Goal: Task Accomplishment & Management: Manage account settings

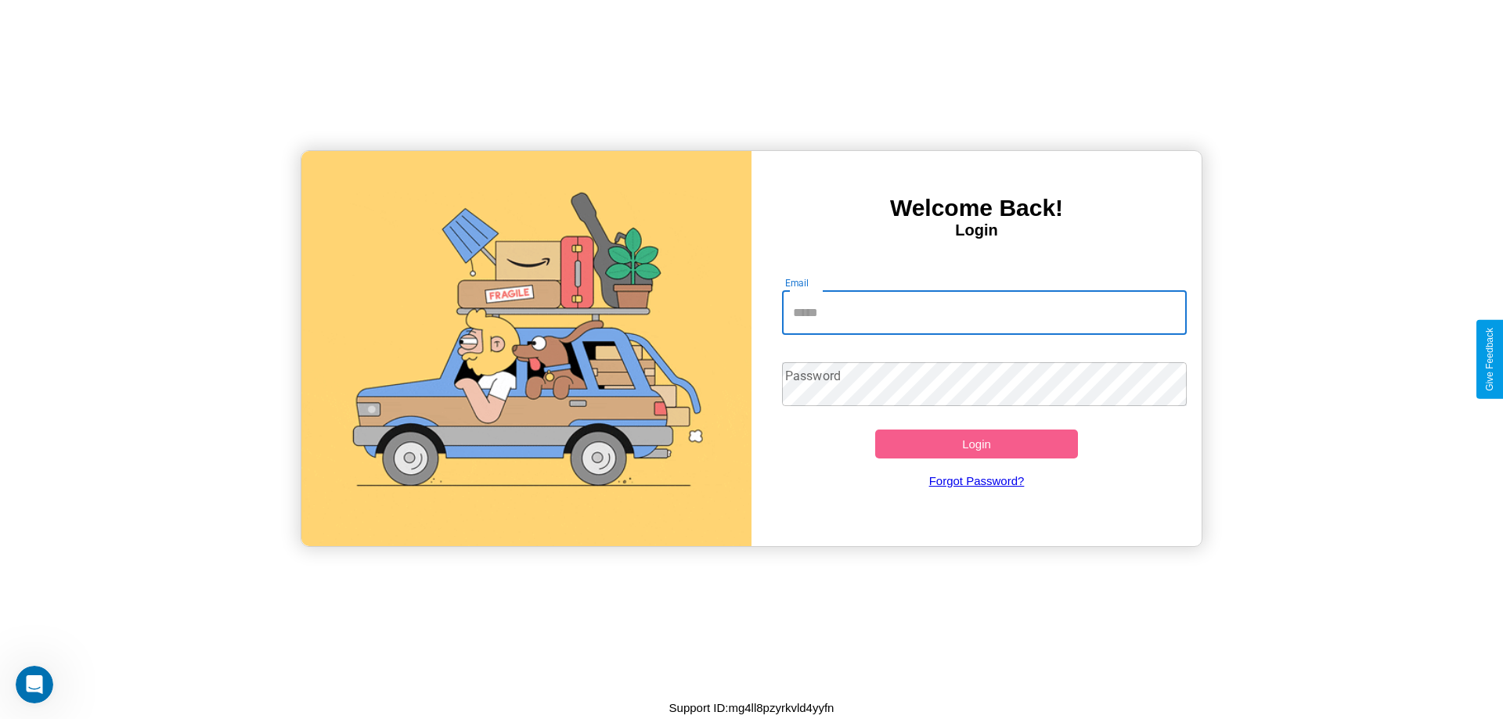
click at [984, 312] on input "Email" at bounding box center [984, 313] width 405 height 44
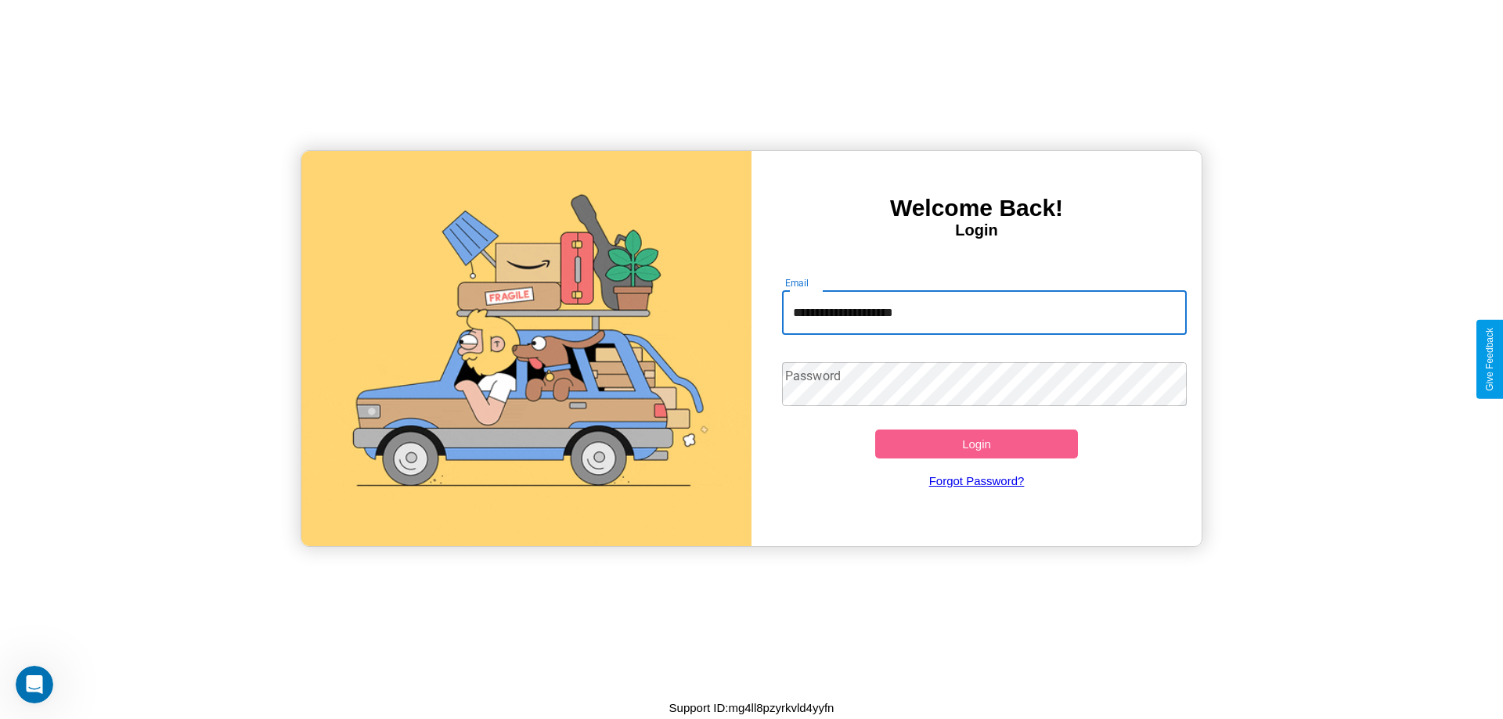
type input "**********"
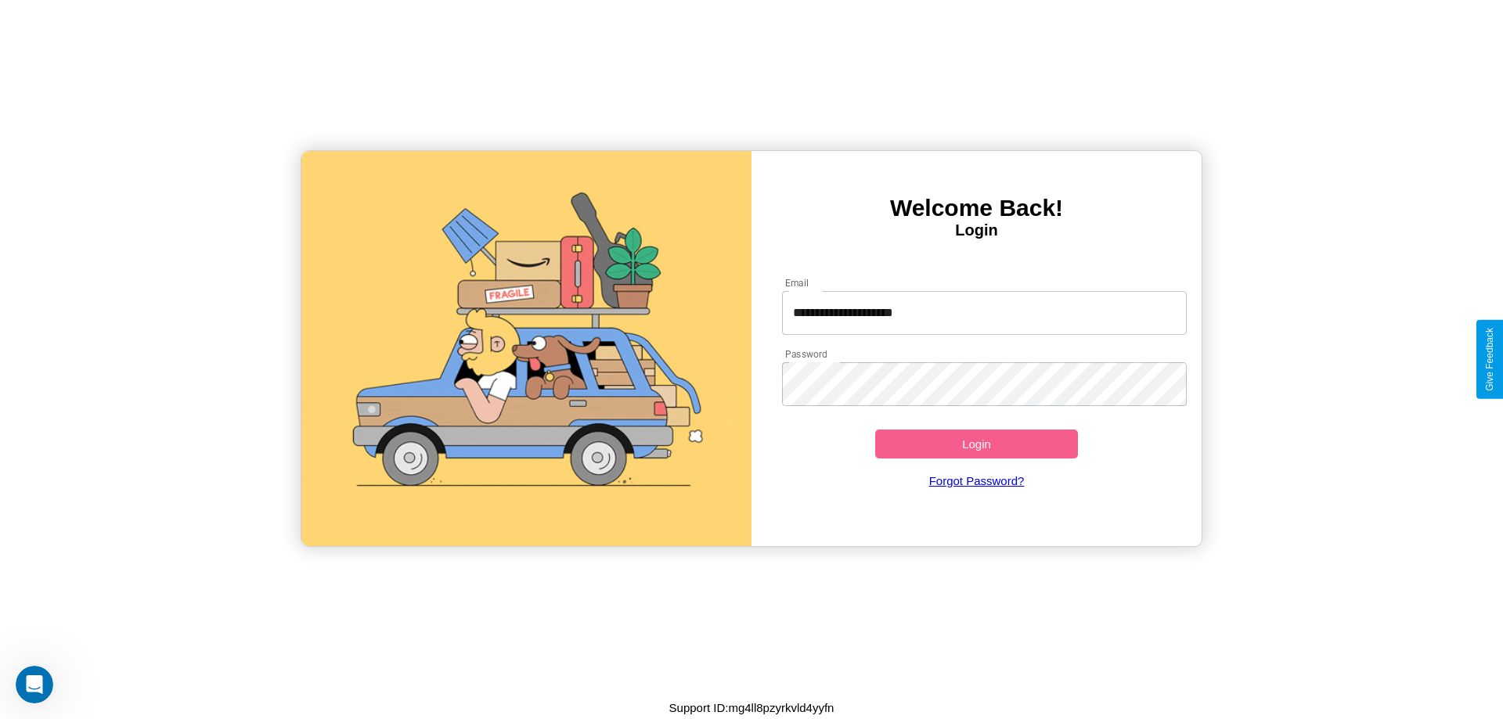
click at [976, 444] on button "Login" at bounding box center [976, 444] width 203 height 29
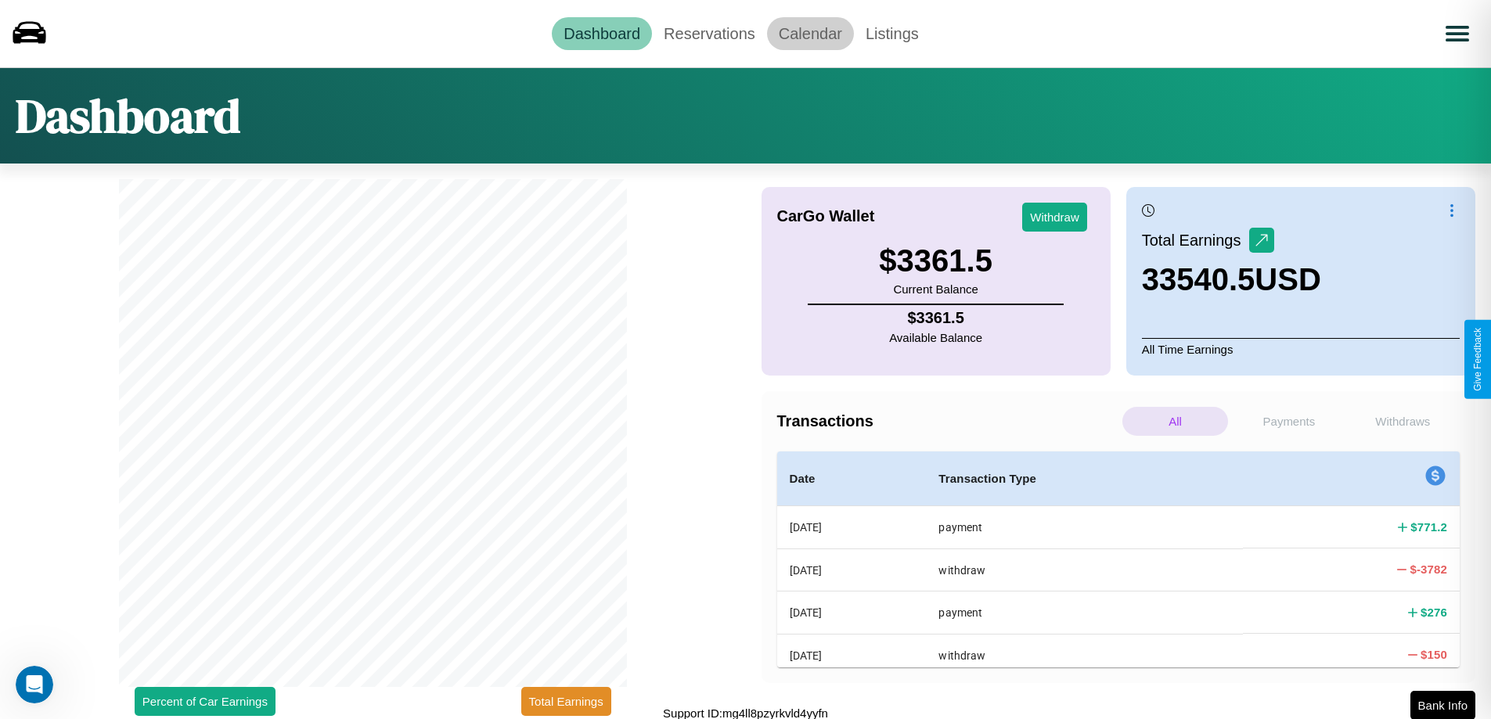
click at [810, 33] on link "Calendar" at bounding box center [810, 33] width 87 height 33
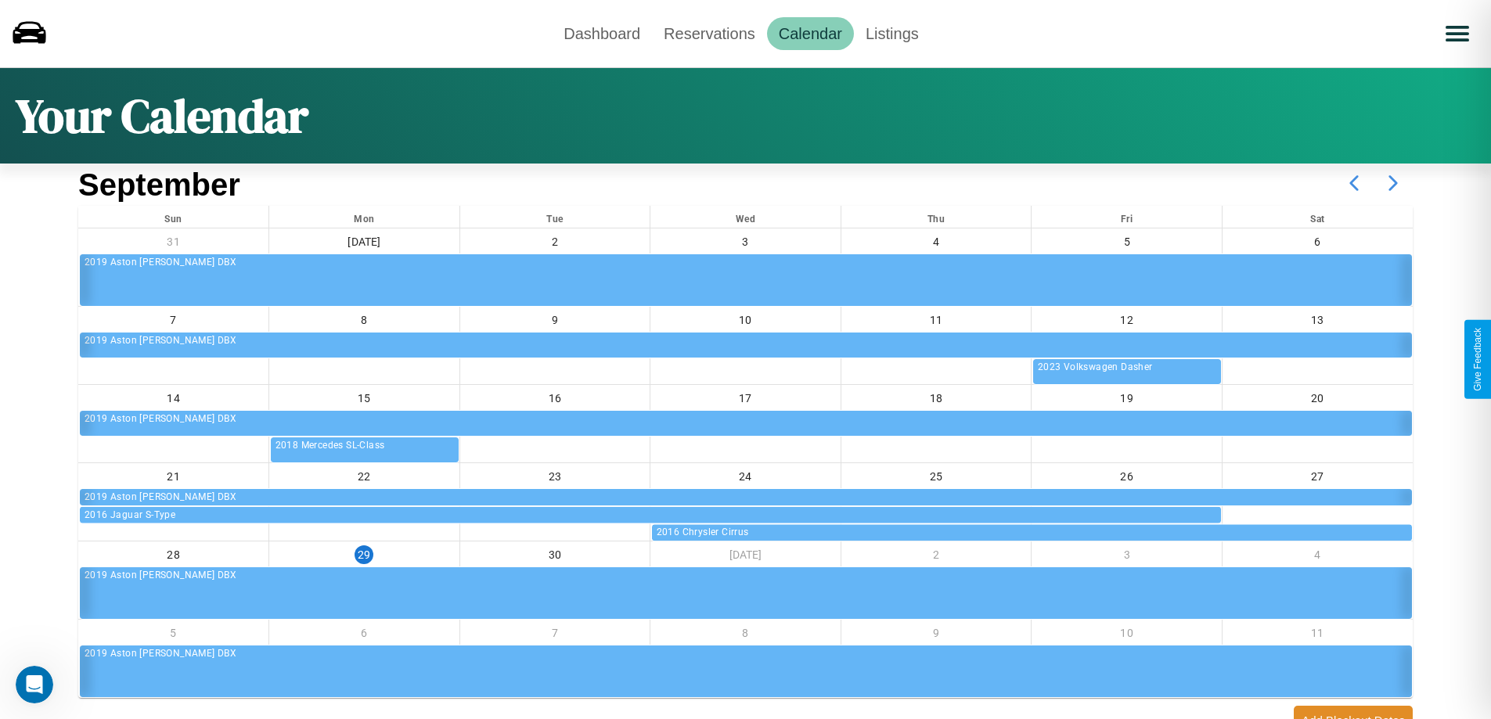
click at [1393, 183] on icon at bounding box center [1393, 183] width 39 height 39
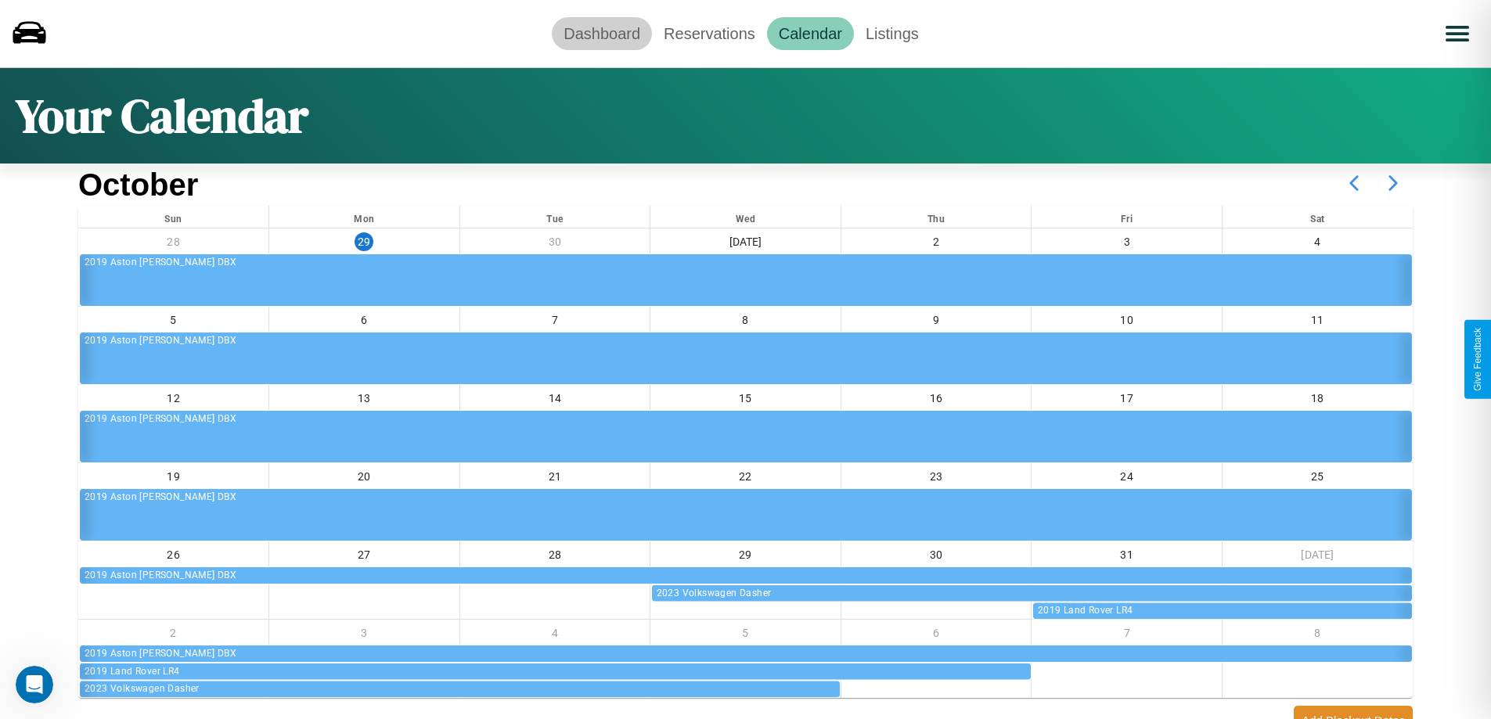
click at [602, 33] on link "Dashboard" at bounding box center [602, 33] width 100 height 33
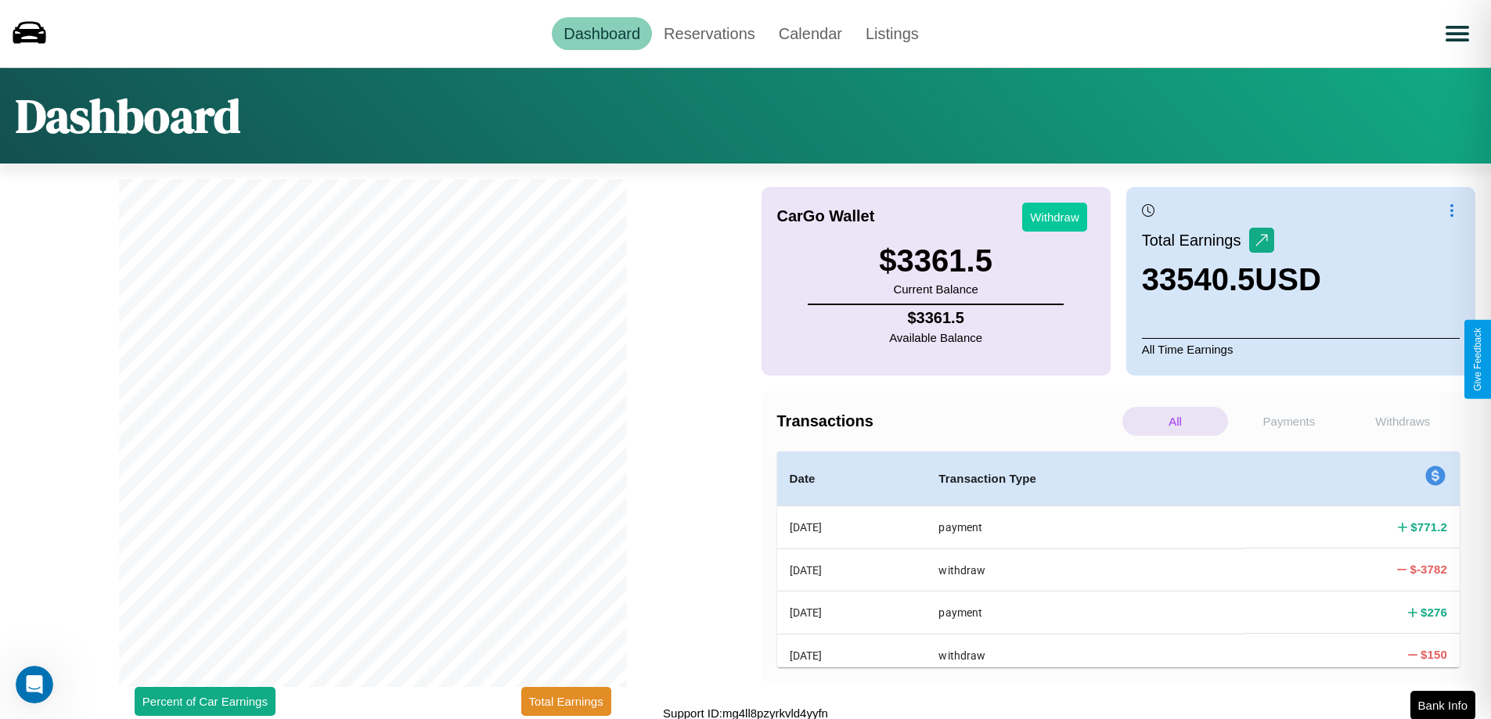
click at [1054, 217] on button "Withdraw" at bounding box center [1054, 217] width 65 height 29
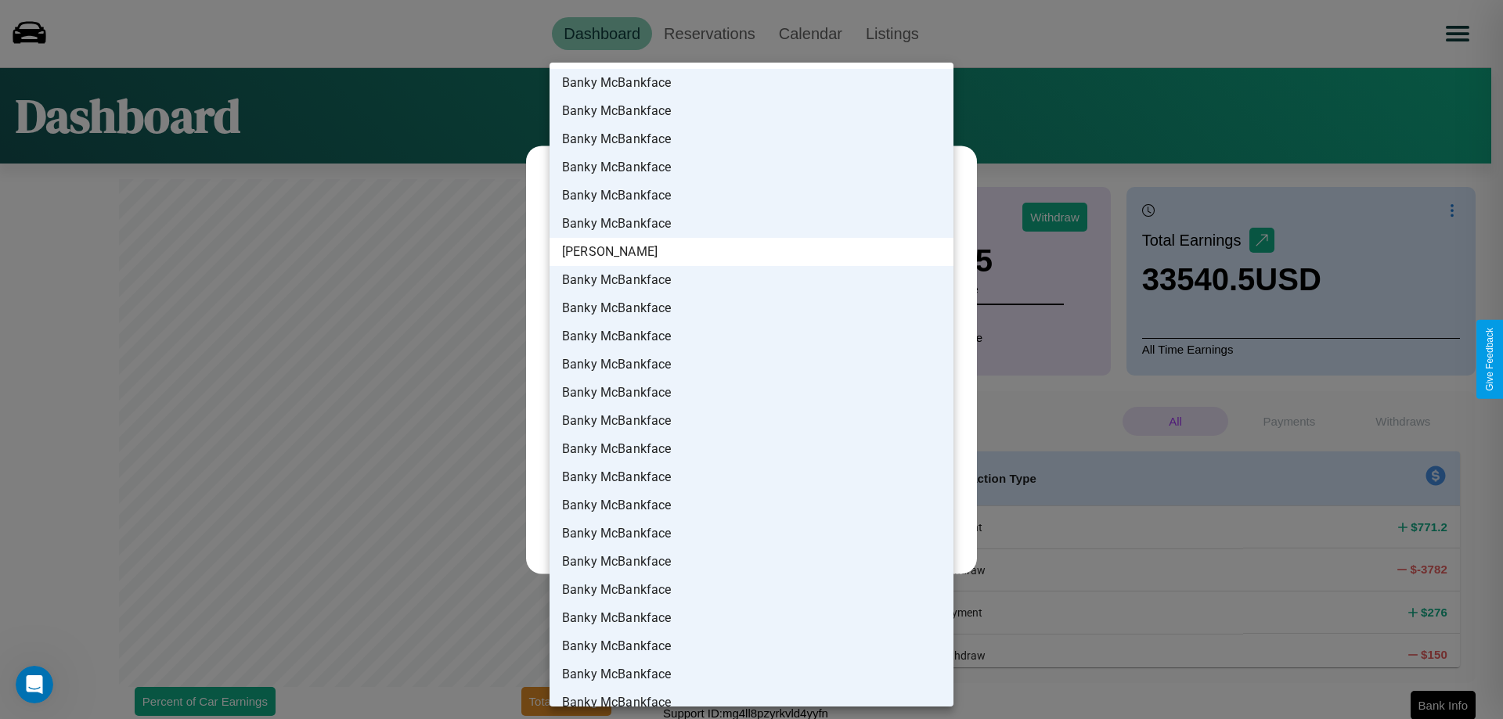
click at [751, 689] on li "Banky McBankface" at bounding box center [751, 703] width 404 height 28
